Goal: Transaction & Acquisition: Obtain resource

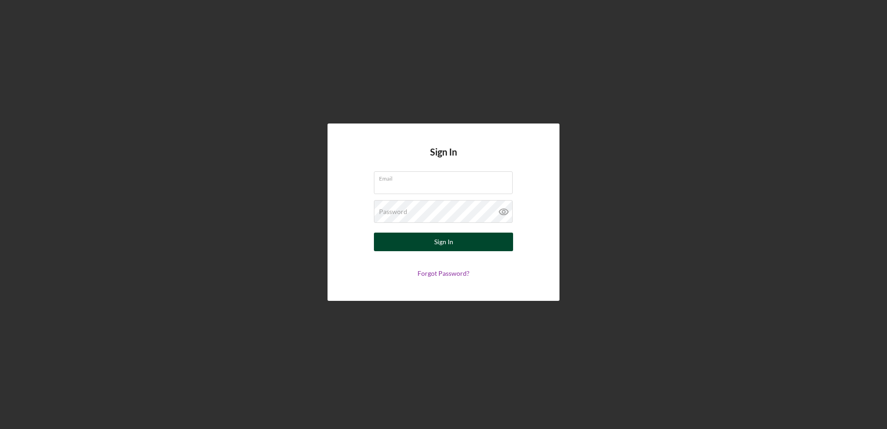
type input "[PERSON_NAME][EMAIL_ADDRESS][DOMAIN_NAME]"
click at [458, 236] on button "Sign In" at bounding box center [443, 241] width 139 height 19
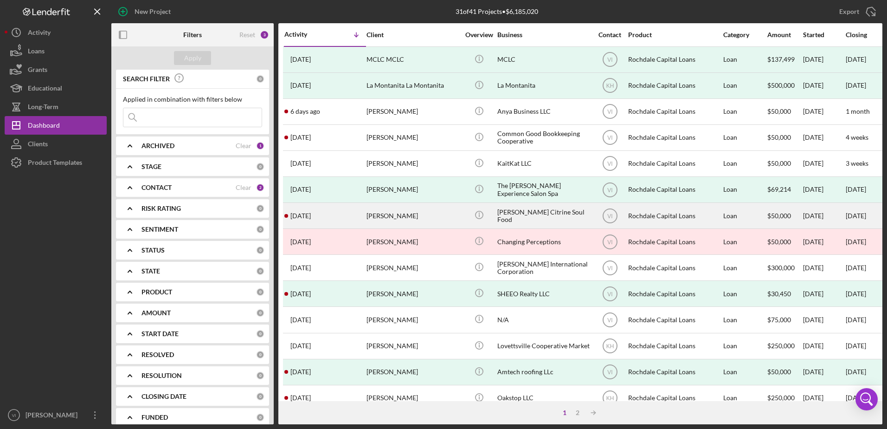
click at [429, 220] on div "[PERSON_NAME]" at bounding box center [412, 215] width 93 height 25
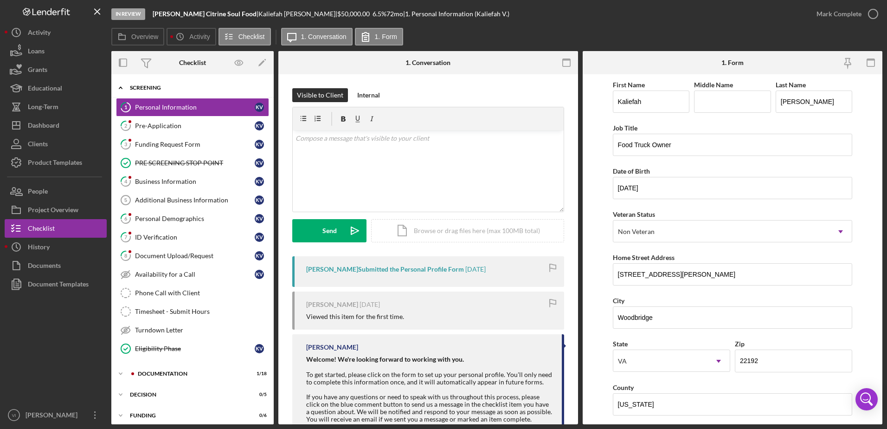
click at [146, 83] on div "Icon/Expander Screening 2 / 14" at bounding box center [192, 87] width 162 height 19
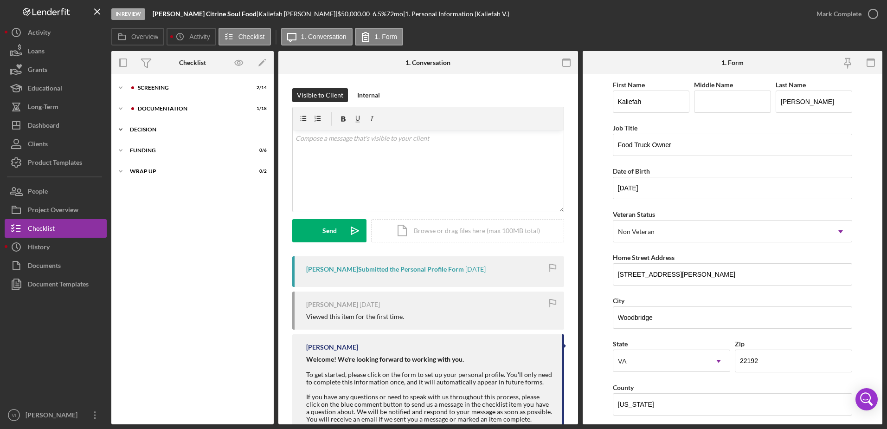
click at [160, 129] on div "Decision" at bounding box center [196, 130] width 132 height 6
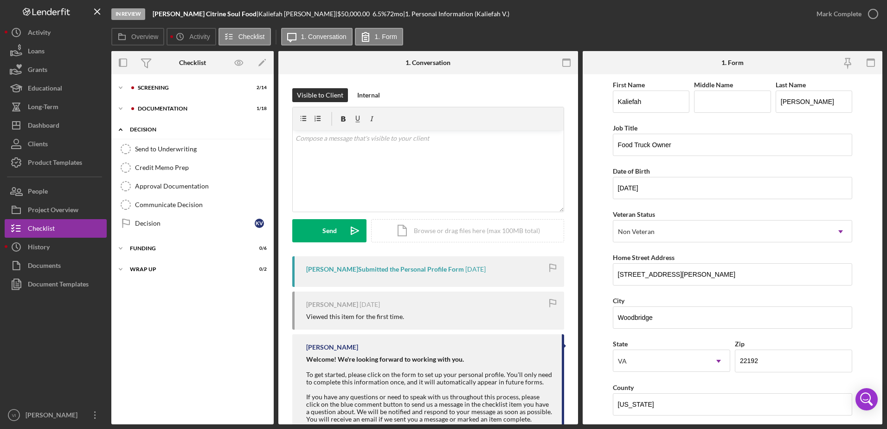
click at [162, 128] on div "Decision" at bounding box center [196, 130] width 132 height 6
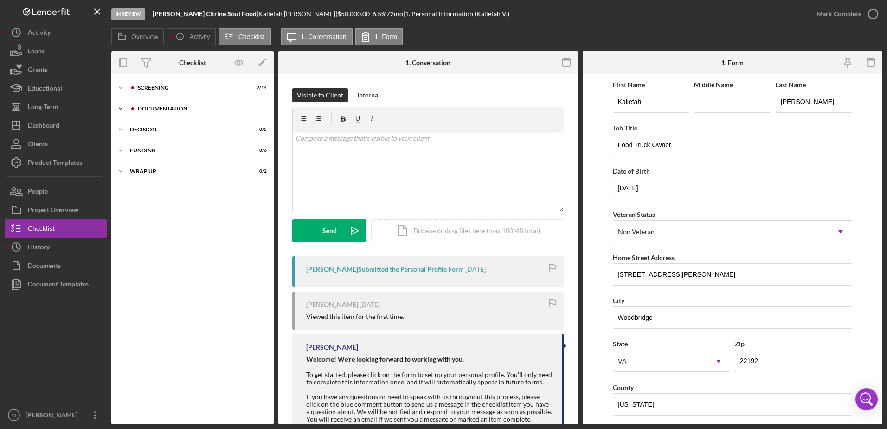
click at [171, 109] on div "Documentation" at bounding box center [200, 109] width 124 height 6
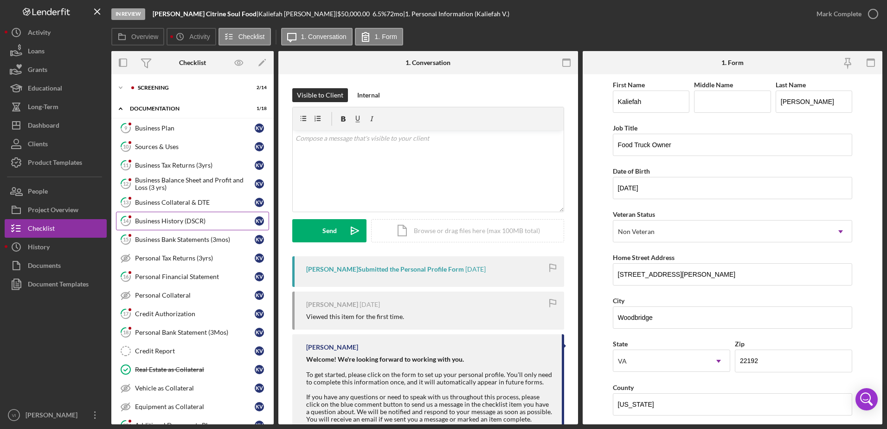
click at [195, 221] on div "Business History (DSCR)" at bounding box center [195, 220] width 120 height 7
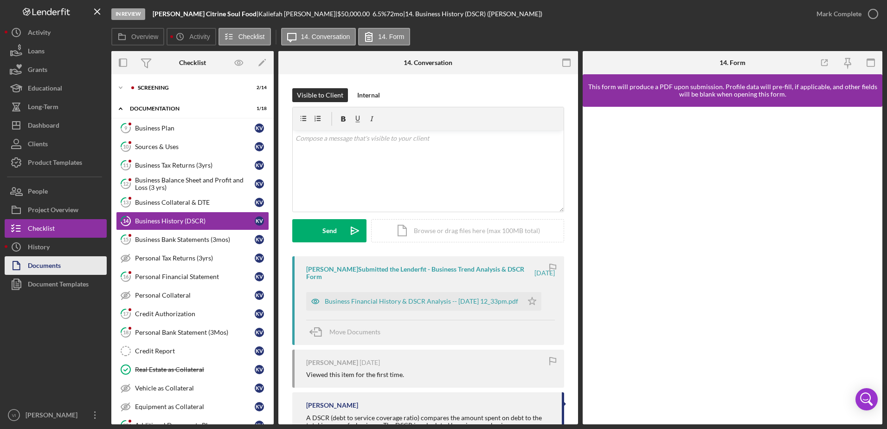
click at [58, 266] on div "Documents" at bounding box center [44, 266] width 33 height 21
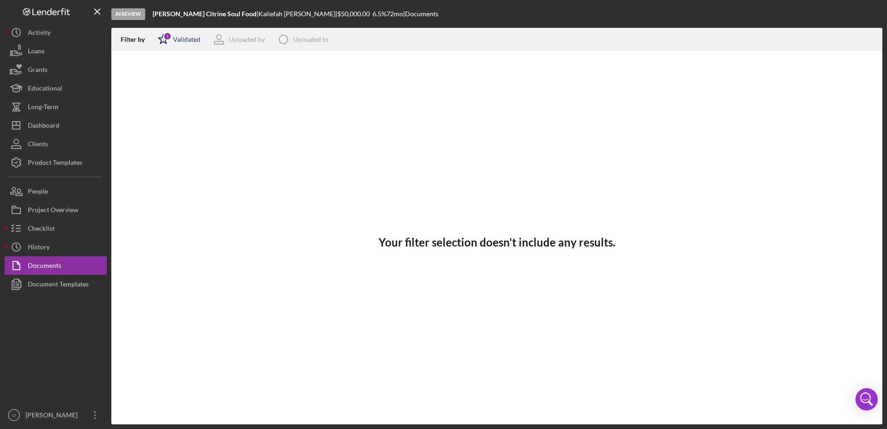
click at [187, 43] on div "Validated" at bounding box center [186, 39] width 27 height 7
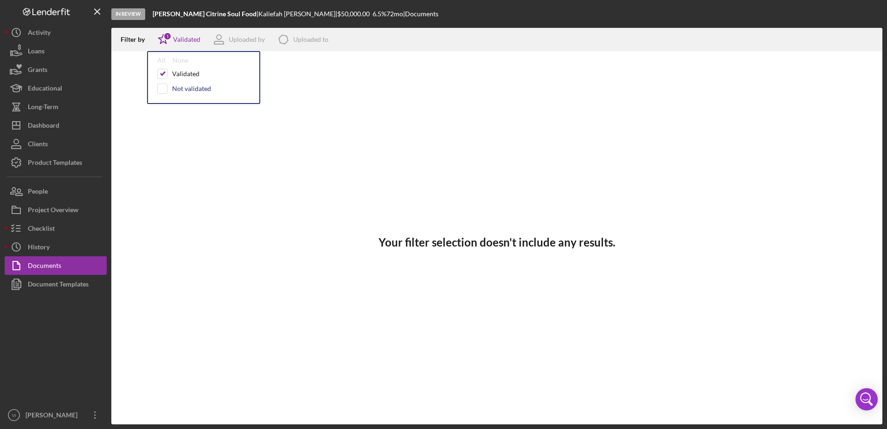
click at [187, 88] on div "Not validated" at bounding box center [191, 88] width 39 height 7
checkbox input "true"
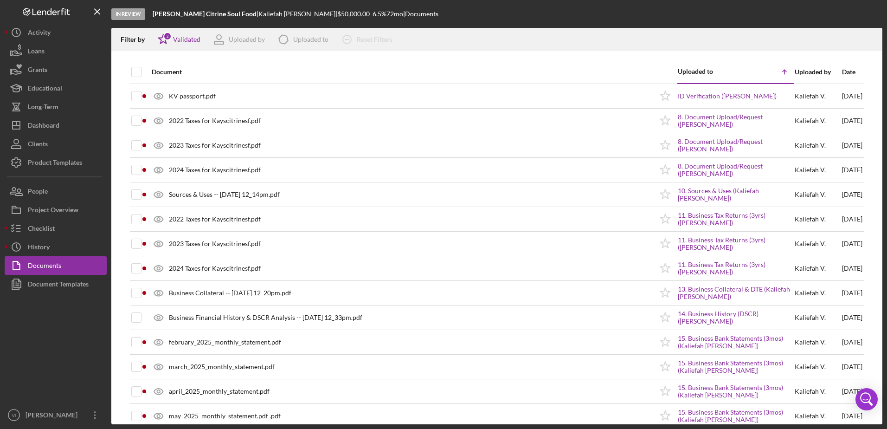
click at [332, 61] on div "Document" at bounding box center [402, 72] width 501 height 22
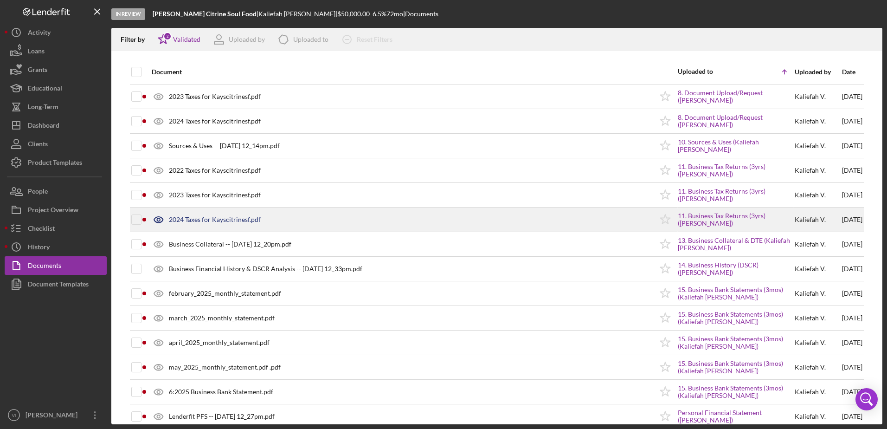
scroll to position [93, 0]
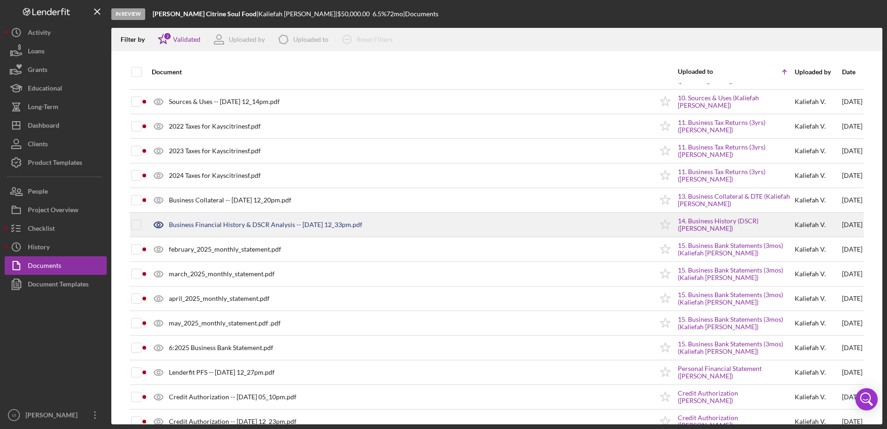
click at [260, 220] on div "Business Financial History & DSCR Analysis -- [DATE] 12_33pm.pdf" at bounding box center [400, 224] width 506 height 23
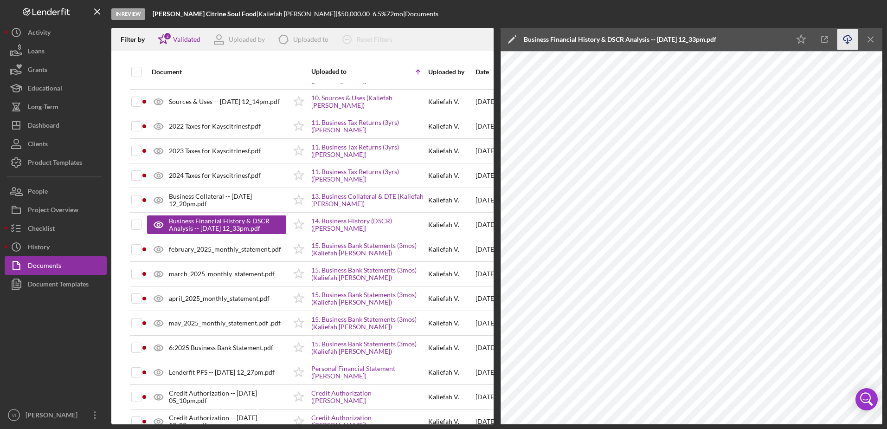
click at [847, 39] on icon "Icon/Download" at bounding box center [847, 39] width 21 height 21
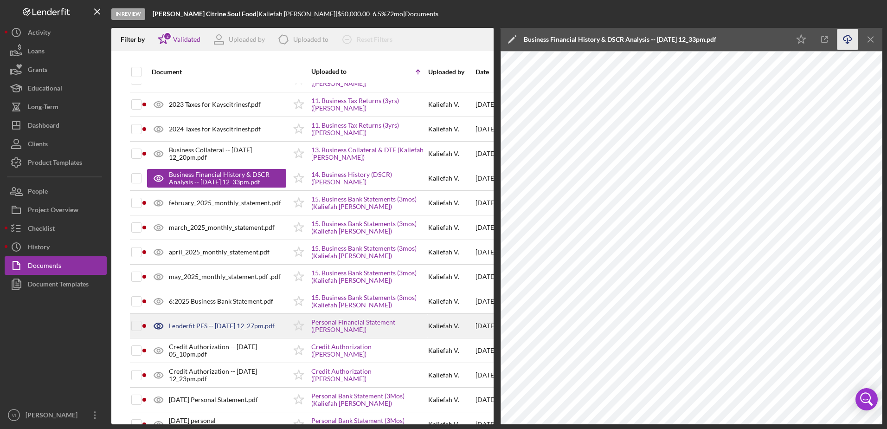
scroll to position [186, 0]
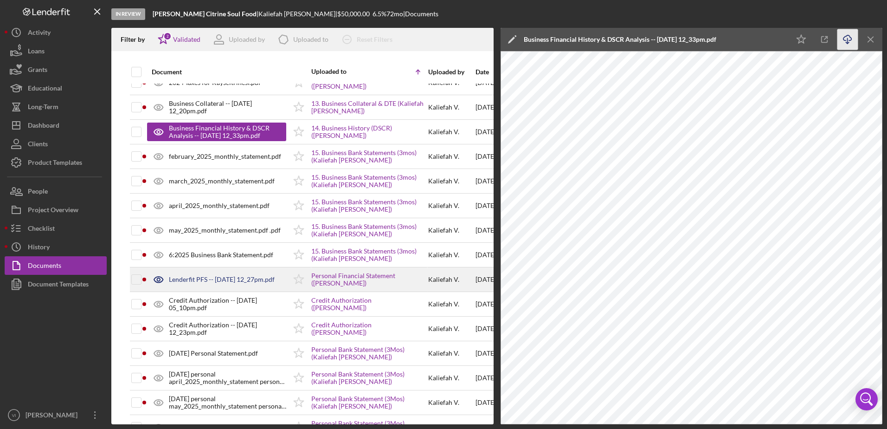
click at [201, 280] on div "Lenderfit PFS -- [DATE] 12_27pm.pdf" at bounding box center [222, 279] width 106 height 7
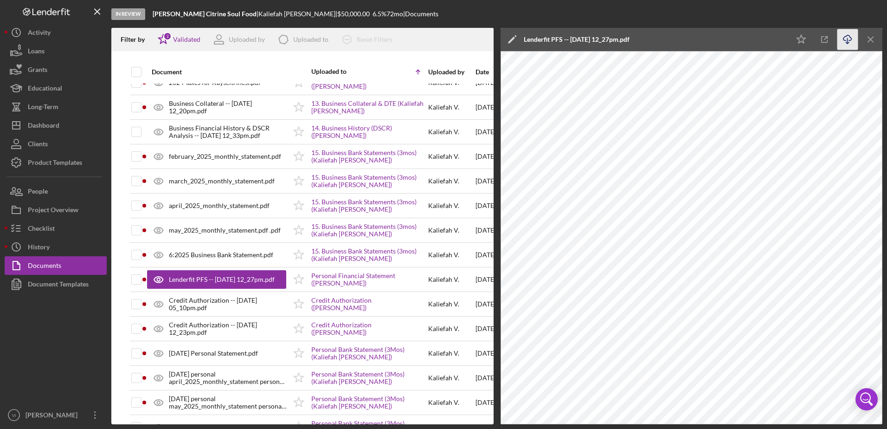
click at [851, 39] on icon "button" at bounding box center [847, 37] width 8 height 5
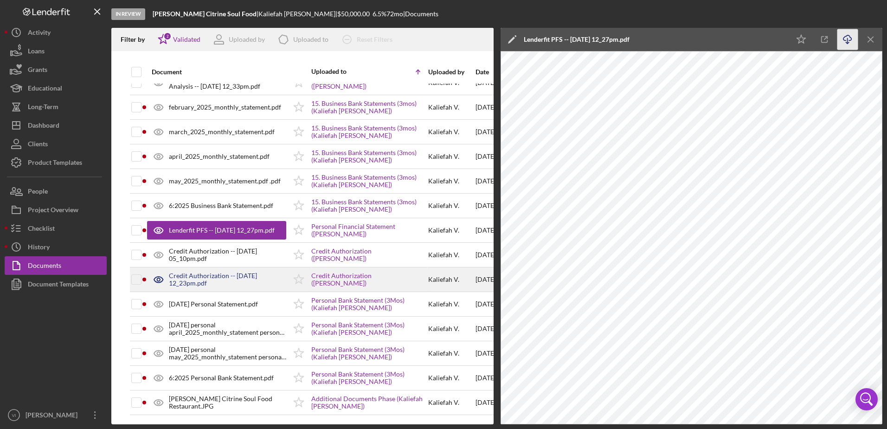
scroll to position [242, 0]
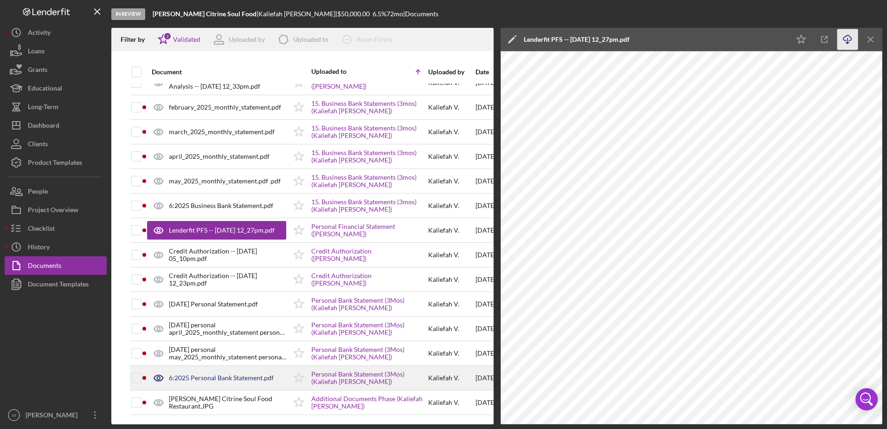
click at [215, 374] on div "6:2025 Personal Bank Statement.pdf" at bounding box center [221, 377] width 105 height 7
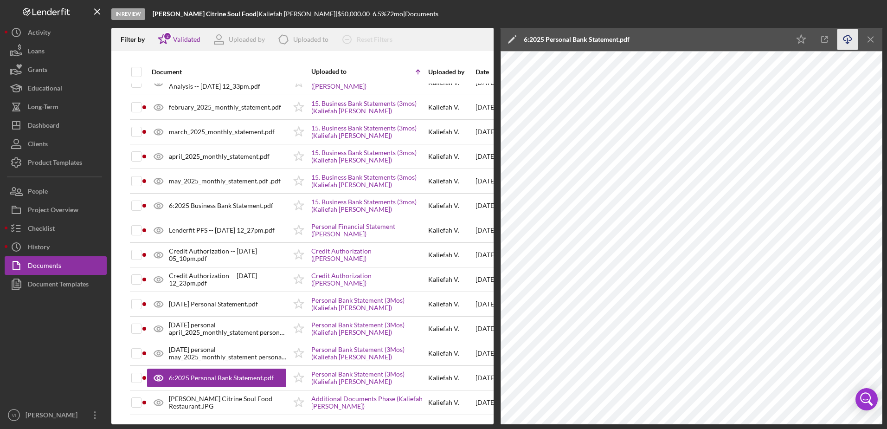
click at [842, 40] on icon "Icon/Download" at bounding box center [847, 39] width 21 height 21
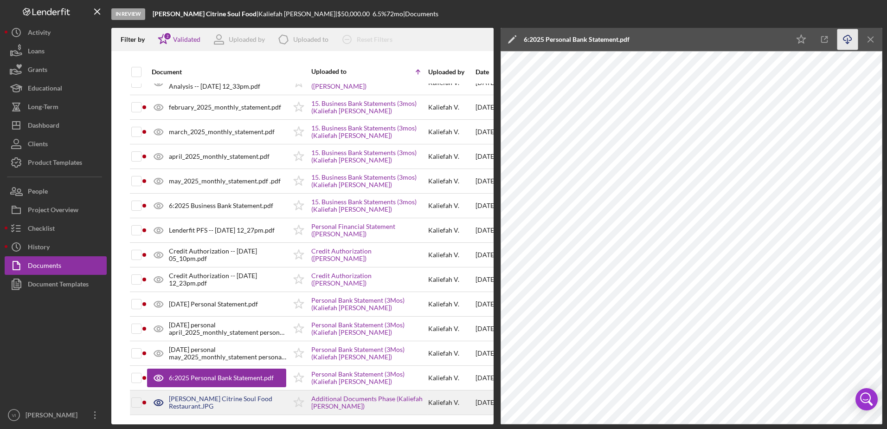
click at [228, 396] on div "[PERSON_NAME] Citrine Soul Food Restaurant.JPG" at bounding box center [227, 402] width 117 height 15
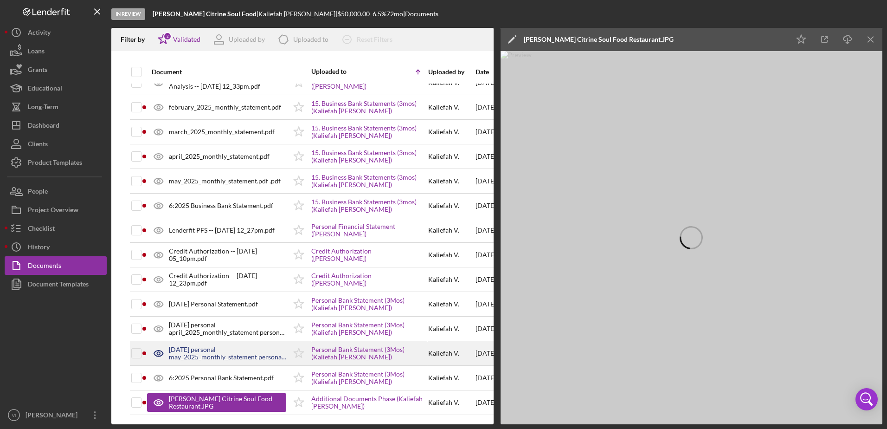
click at [201, 346] on div "[DATE] personal may_2025_monthly_statement personal .pdf" at bounding box center [227, 353] width 117 height 15
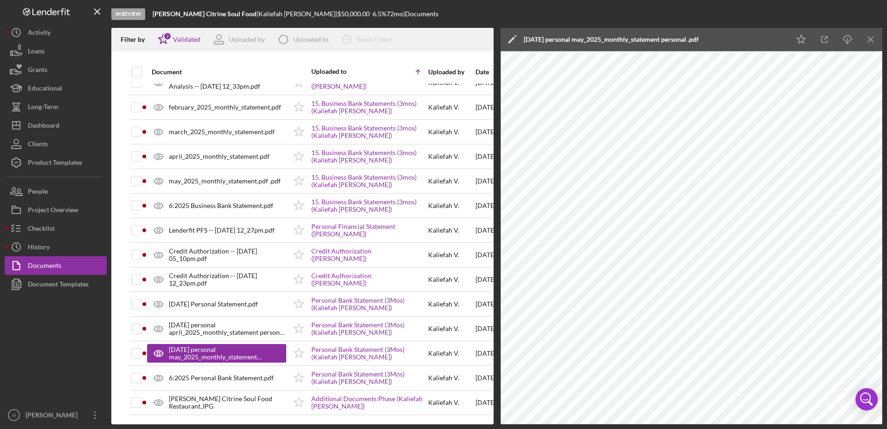
click at [840, 39] on icon "Icon/Download" at bounding box center [847, 39] width 21 height 21
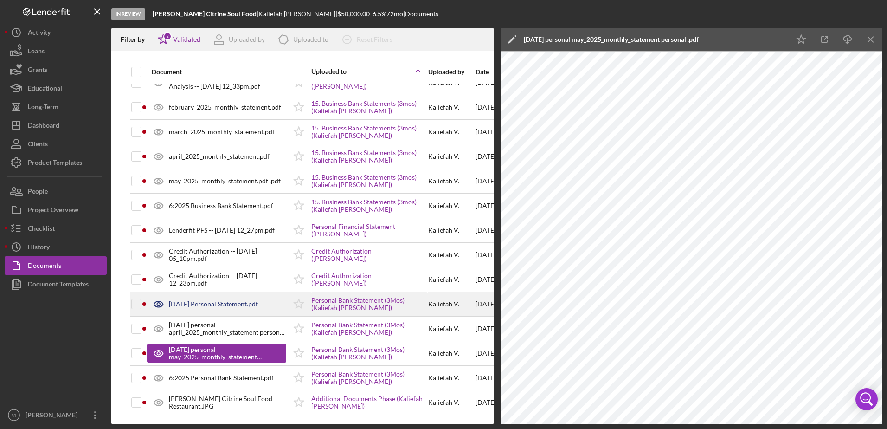
scroll to position [195, 0]
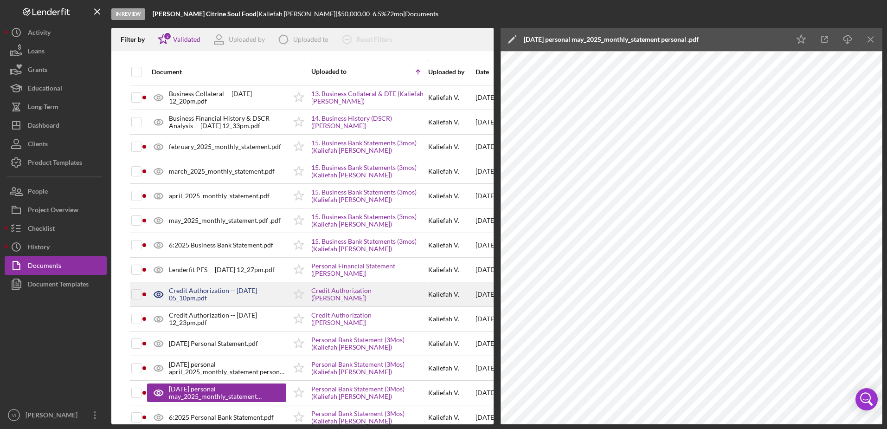
click at [196, 288] on div "Credit Authorization -- [DATE] 05_10pm.pdf" at bounding box center [227, 294] width 117 height 15
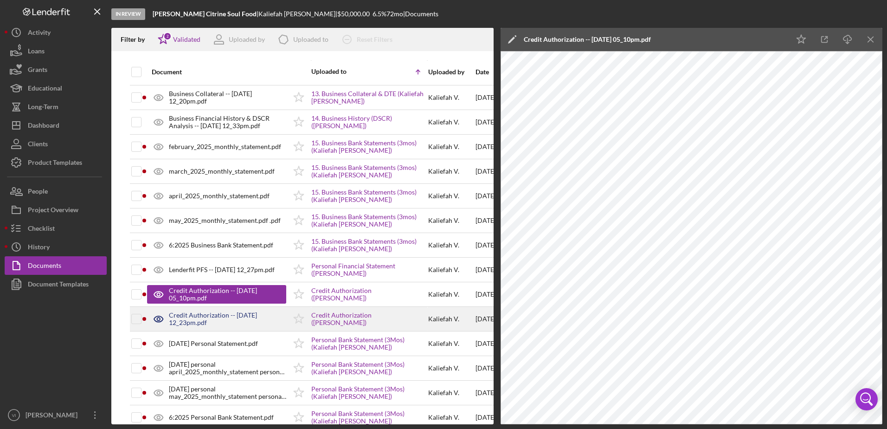
click at [203, 313] on div "Credit Authorization -- [DATE] 12_23pm.pdf" at bounding box center [227, 318] width 117 height 15
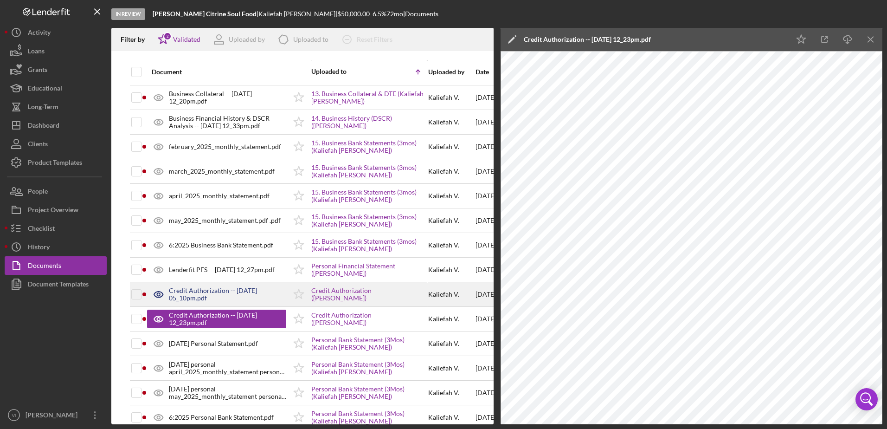
click at [197, 303] on div "Credit Authorization -- [DATE] 05_10pm.pdf" at bounding box center [216, 294] width 139 height 23
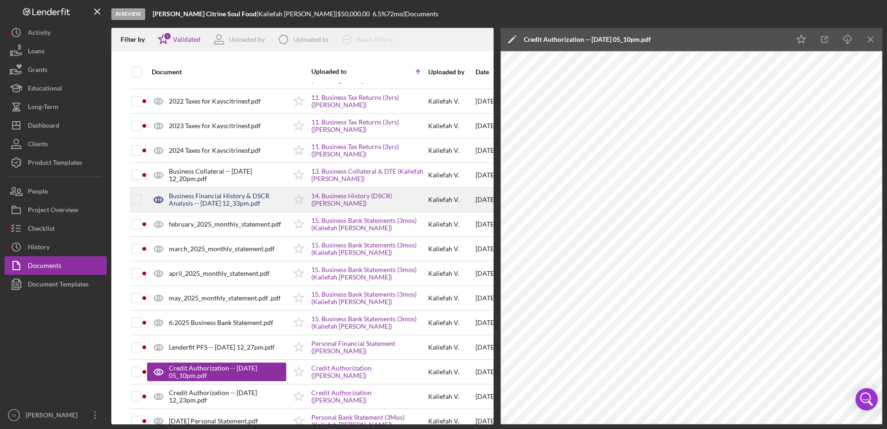
scroll to position [103, 0]
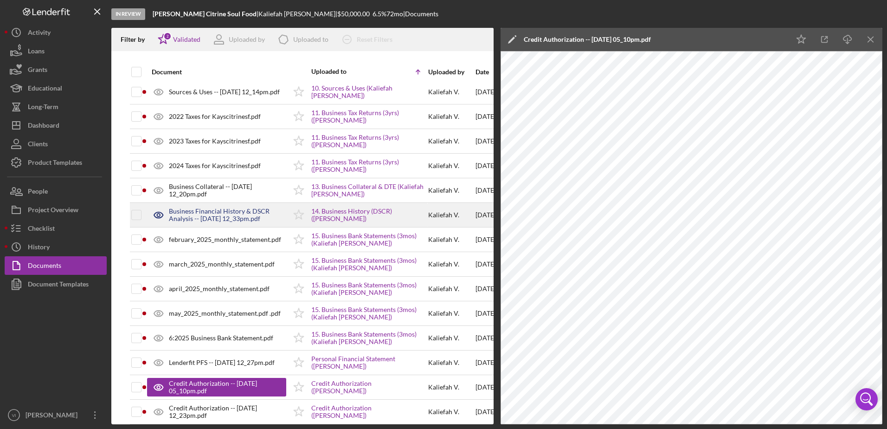
click at [219, 214] on div "Business Financial History & DSCR Analysis -- [DATE] 12_33pm.pdf" at bounding box center [227, 214] width 117 height 15
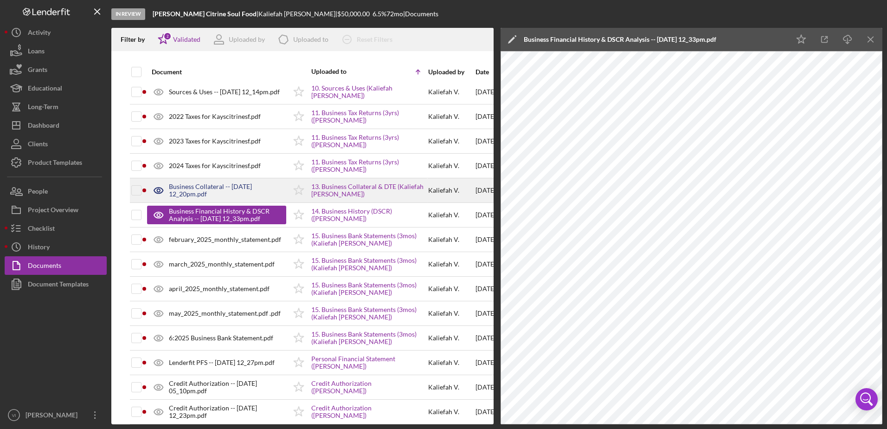
click at [210, 181] on div "Business Collateral -- [DATE] 12_20pm.pdf" at bounding box center [216, 190] width 139 height 23
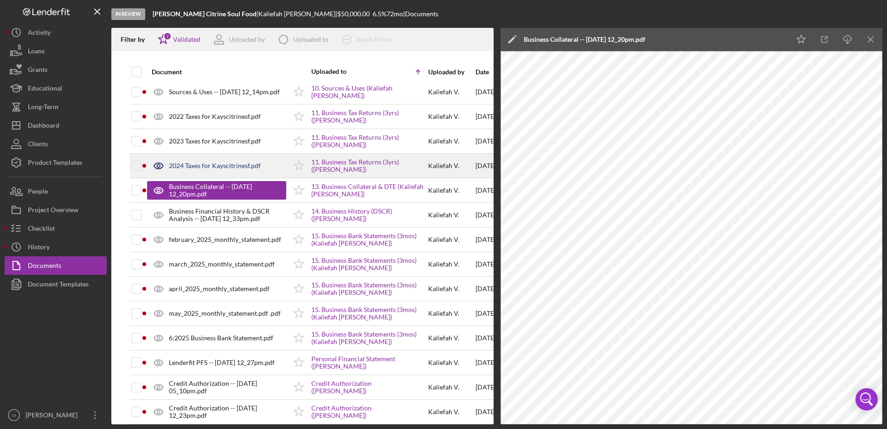
click at [202, 157] on div "2024 Taxes for Kayscitrinesf.pdf" at bounding box center [216, 165] width 139 height 23
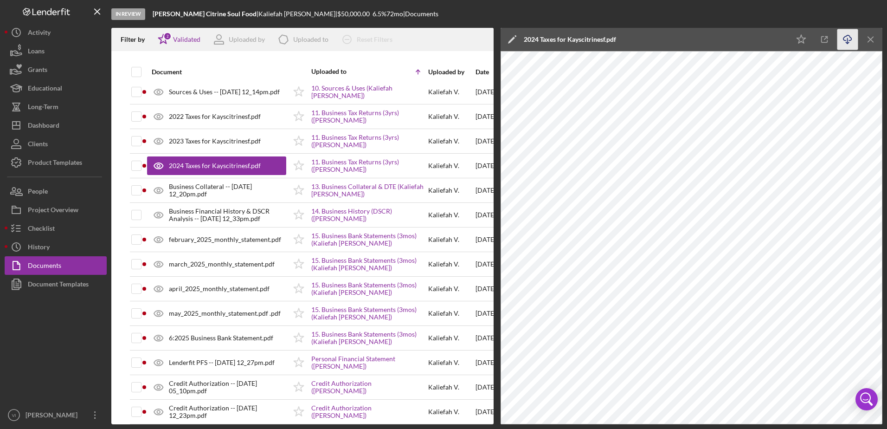
click at [851, 44] on icon "Icon/Download" at bounding box center [847, 39] width 21 height 21
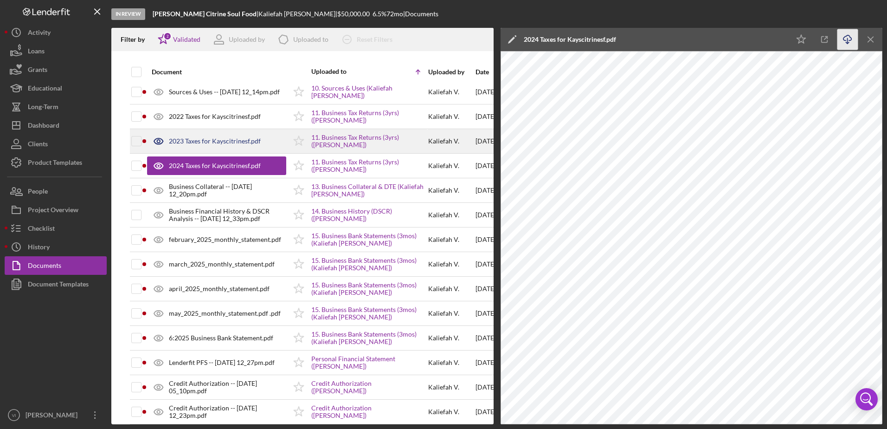
click at [202, 143] on div "2023 Taxes for Kayscitrinesf.pdf" at bounding box center [215, 140] width 92 height 7
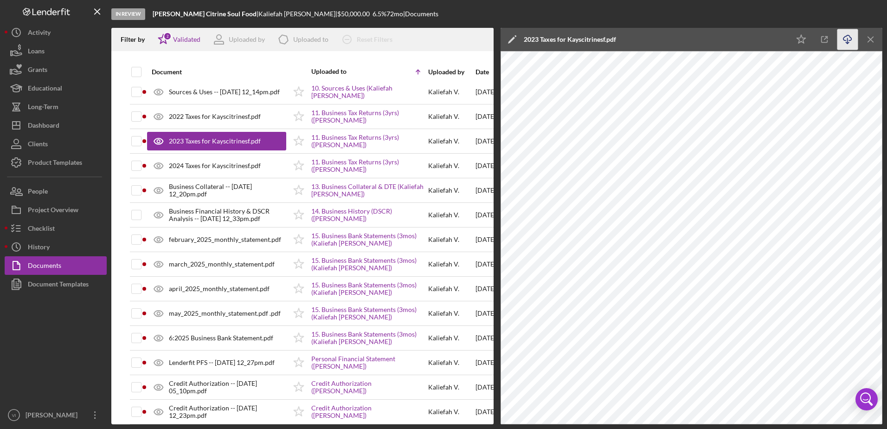
click at [850, 37] on icon "button" at bounding box center [847, 37] width 8 height 5
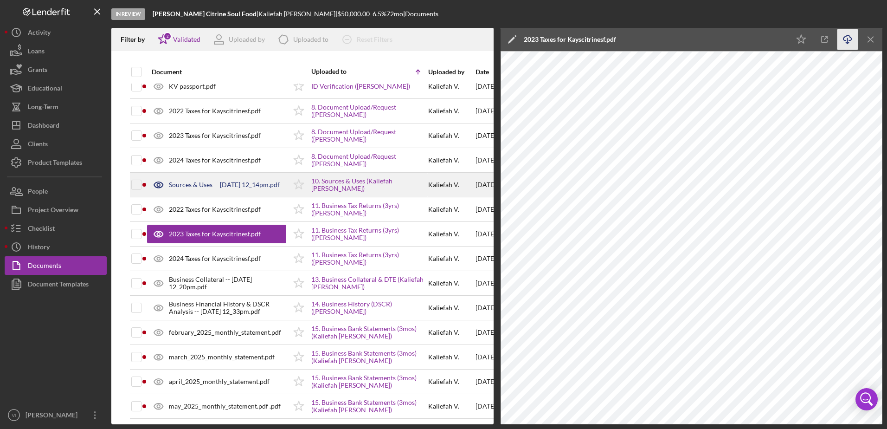
scroll to position [0, 0]
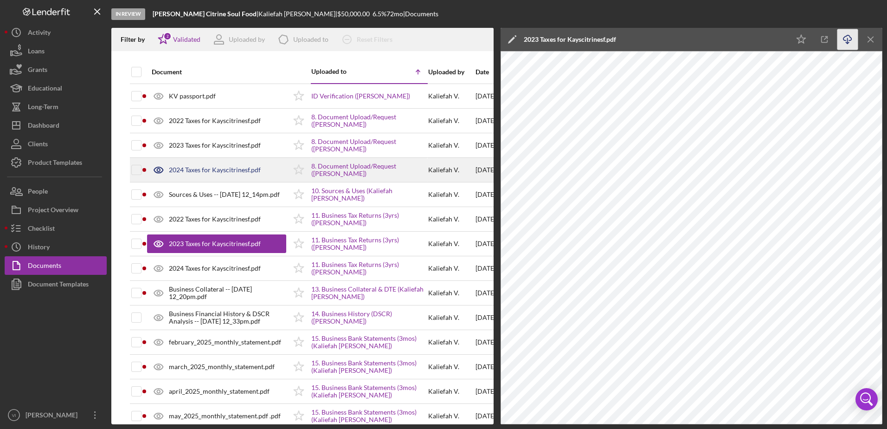
click at [228, 171] on div "2024 Taxes for Kayscitrinesf.pdf" at bounding box center [215, 169] width 92 height 7
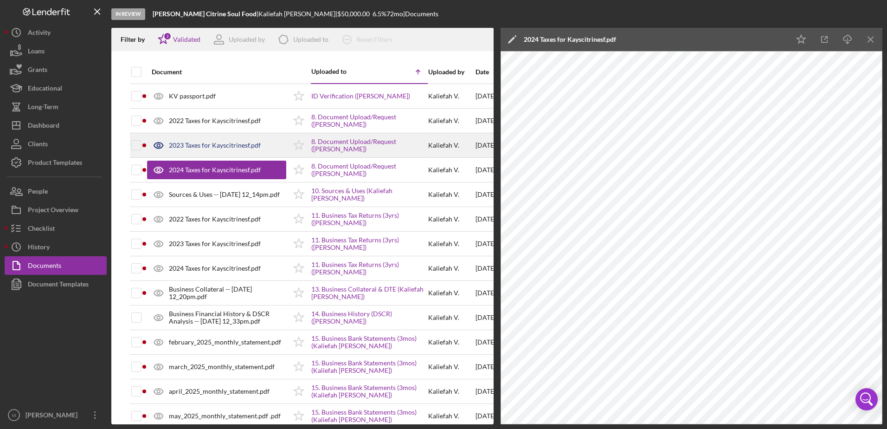
click at [201, 146] on div "2023 Taxes for Kayscitrinesf.pdf" at bounding box center [215, 144] width 92 height 7
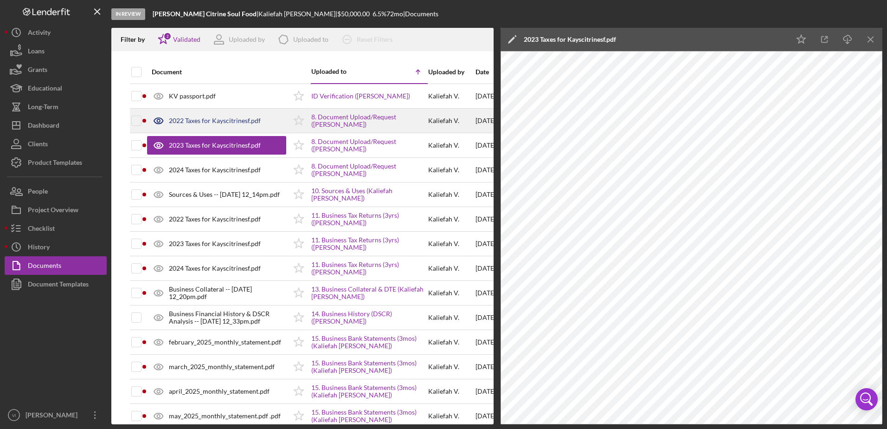
click at [246, 125] on div "2022 Taxes for Kayscitrinesf.pdf" at bounding box center [216, 120] width 139 height 23
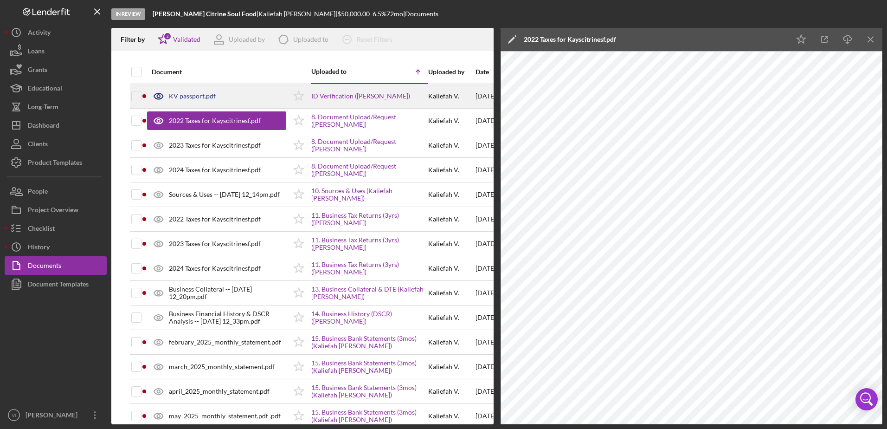
click at [195, 98] on div "KV passport.pdf" at bounding box center [192, 95] width 47 height 7
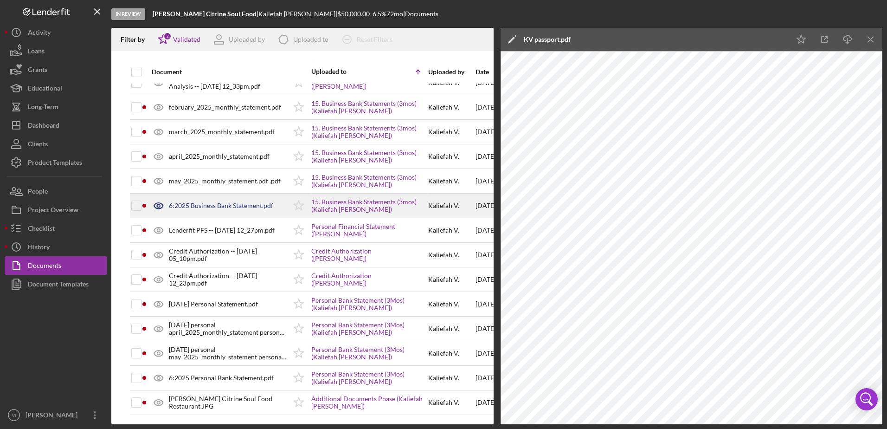
scroll to position [242, 0]
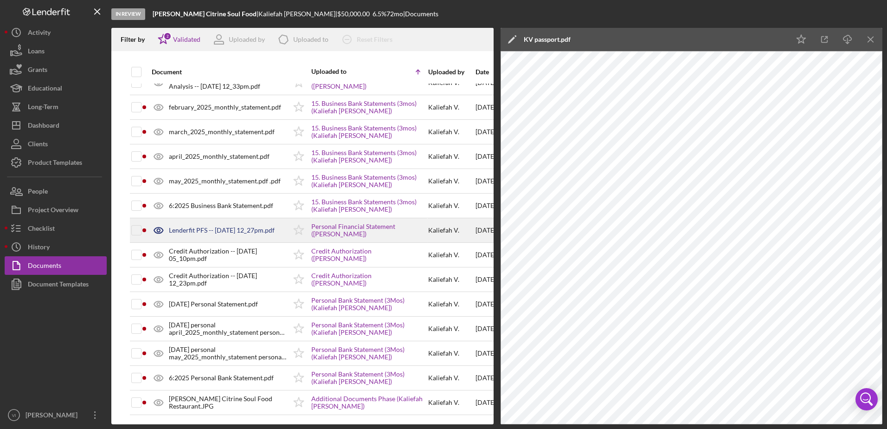
click at [208, 226] on div "Lenderfit PFS -- [DATE] 12_27pm.pdf" at bounding box center [222, 229] width 106 height 7
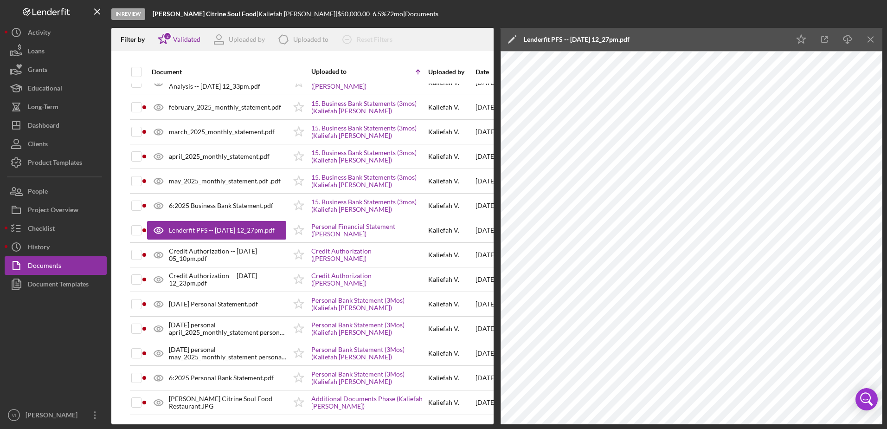
click at [407, 420] on div "In Review [PERSON_NAME] Citrine Soul Food | [PERSON_NAME] | $50,000.00 6.5 % 72…" at bounding box center [443, 214] width 887 height 429
